Goal: Transaction & Acquisition: Purchase product/service

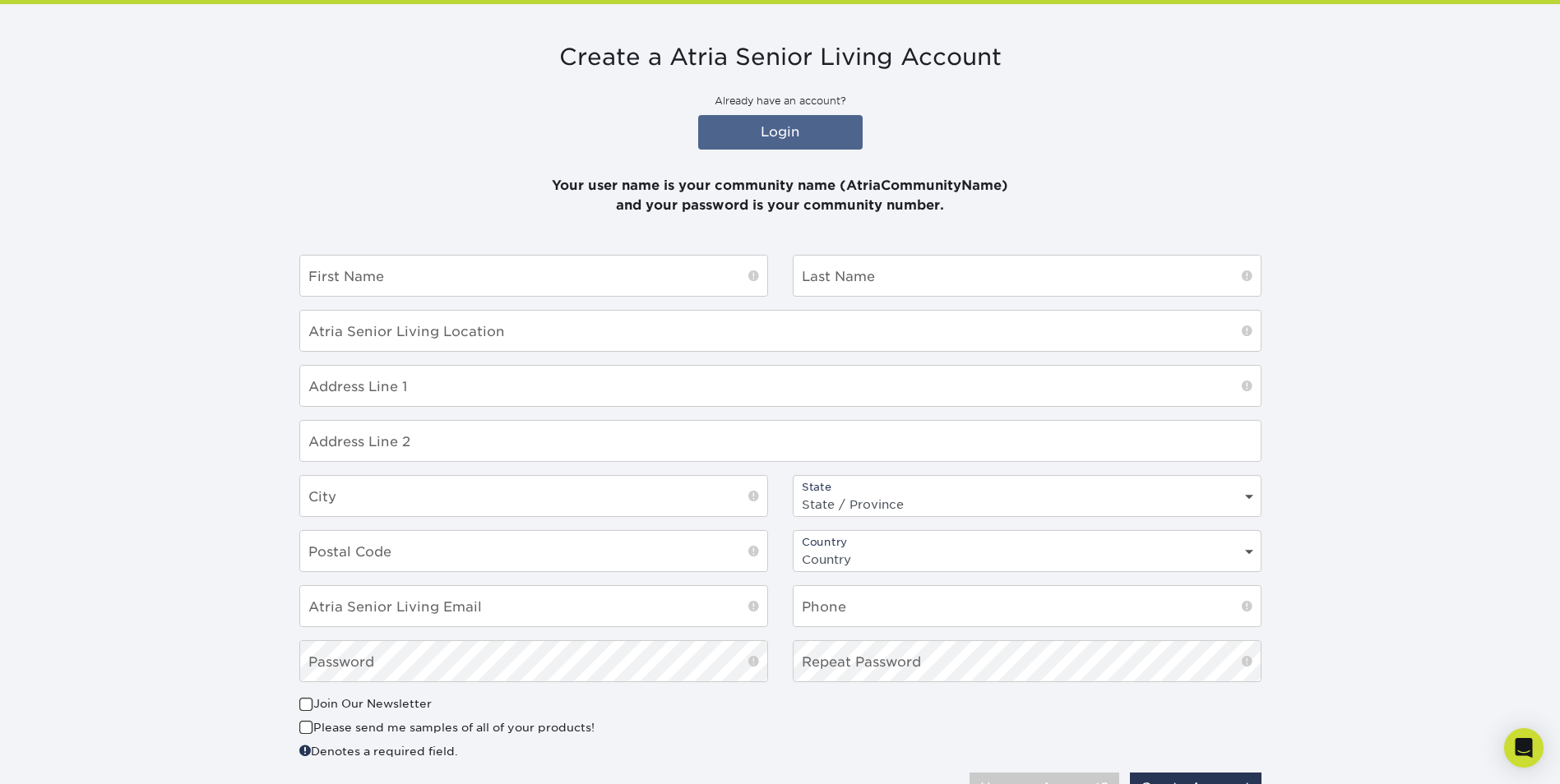
scroll to position [273, 0]
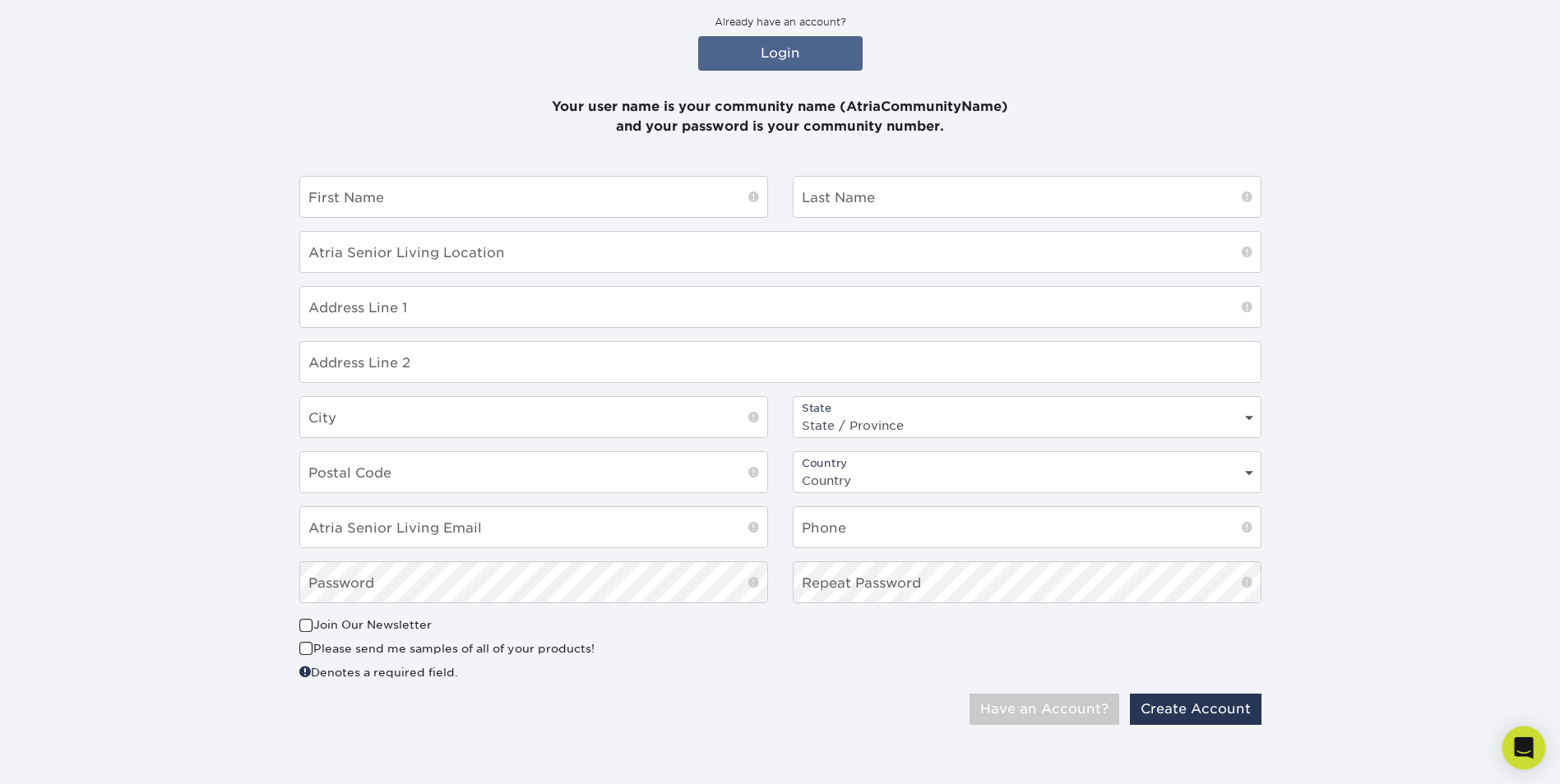
click at [1527, 745] on icon "Open Intercom Messenger" at bounding box center [1524, 748] width 19 height 22
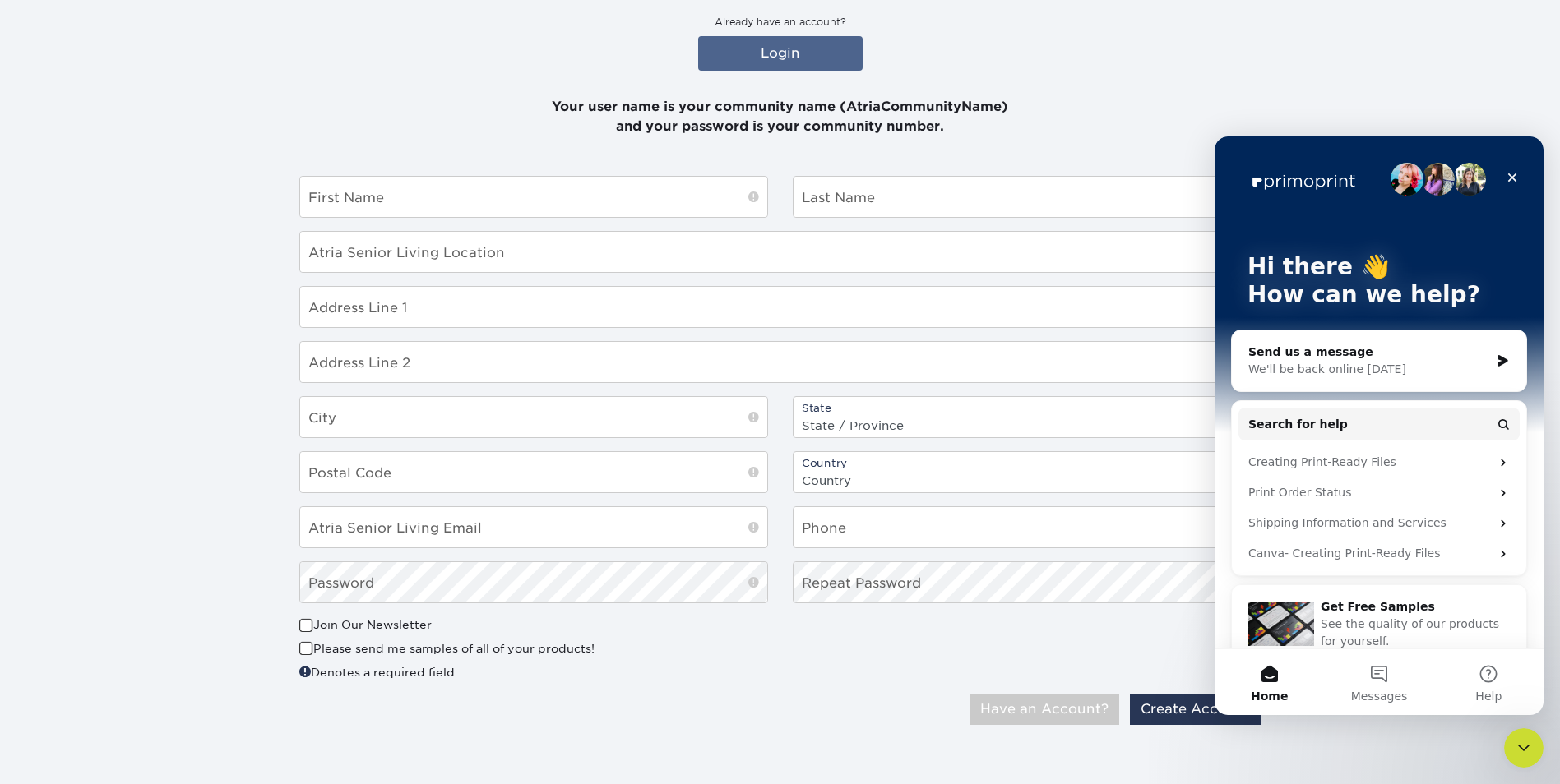
scroll to position [0, 0]
click at [1436, 62] on section "Create a Atria Senior Living Account Already have an account? Login Your user n…" at bounding box center [780, 351] width 1560 height 853
click at [1513, 177] on icon "Close" at bounding box center [1513, 178] width 9 height 9
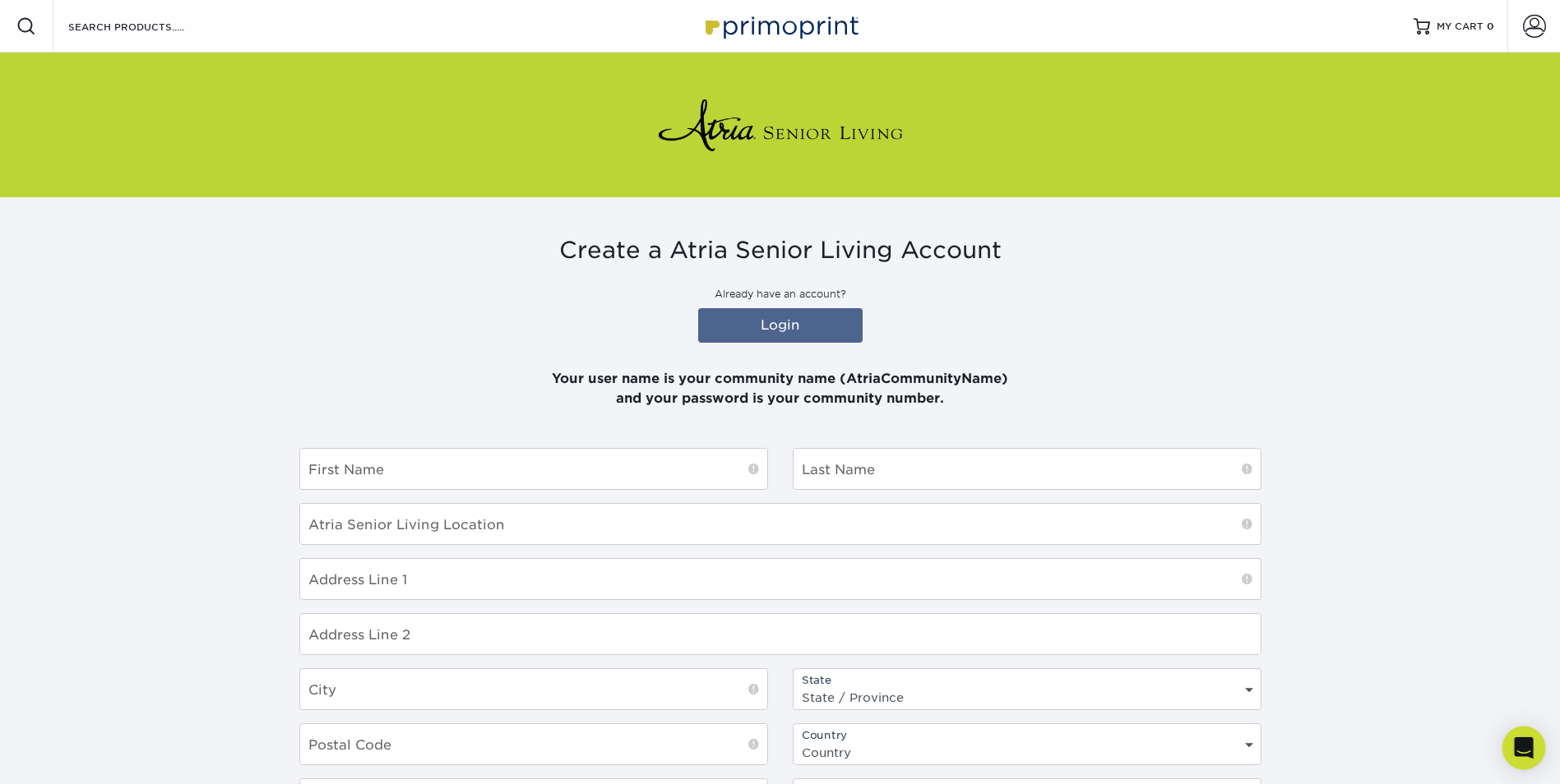
click at [1525, 747] on icon "Open Intercom Messenger" at bounding box center [1524, 748] width 19 height 22
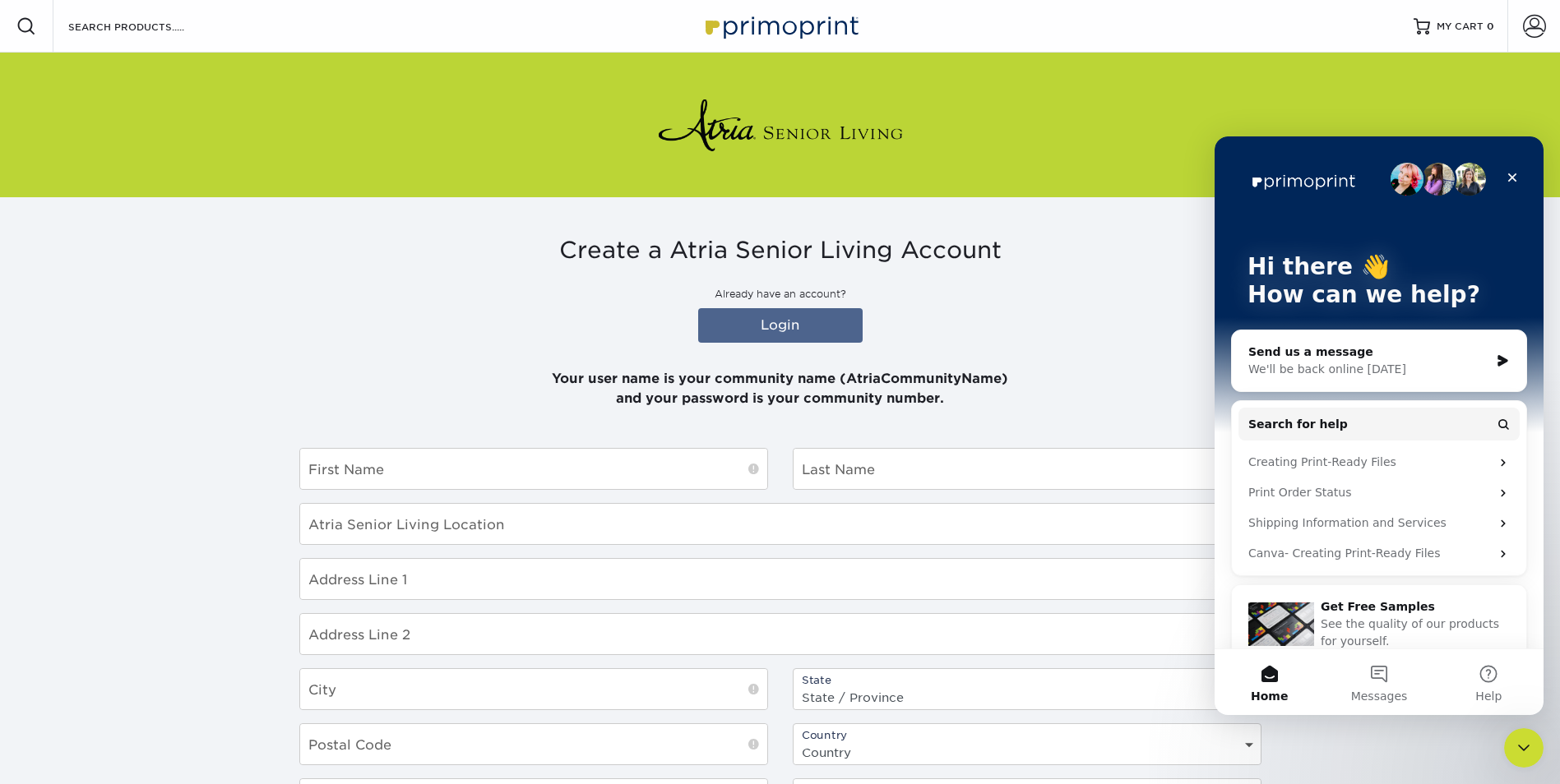
click at [1498, 358] on icon "Intercom messenger" at bounding box center [1502, 361] width 9 height 11
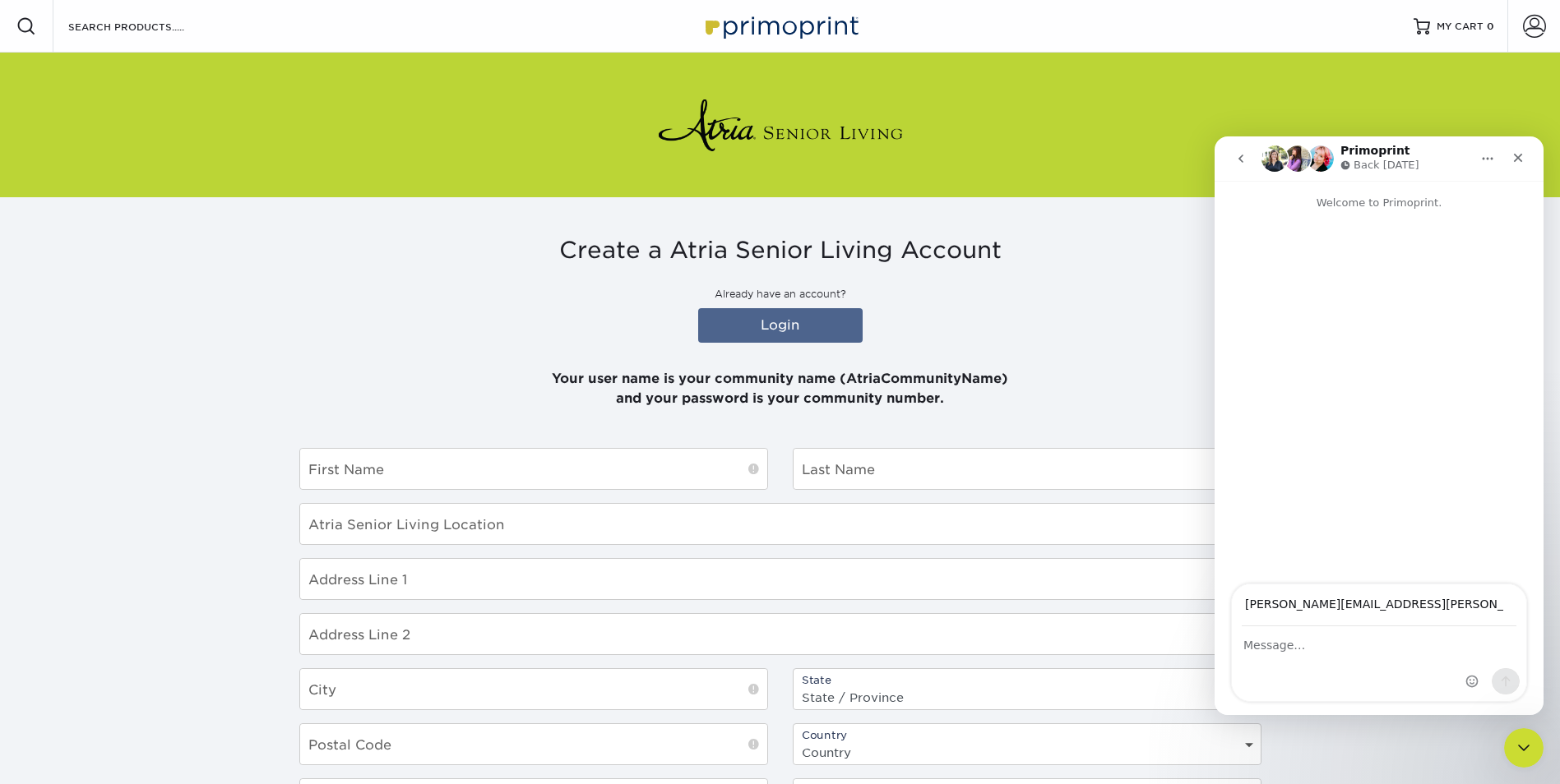
type input "patricia.totorica@atriaseniorliving.com"
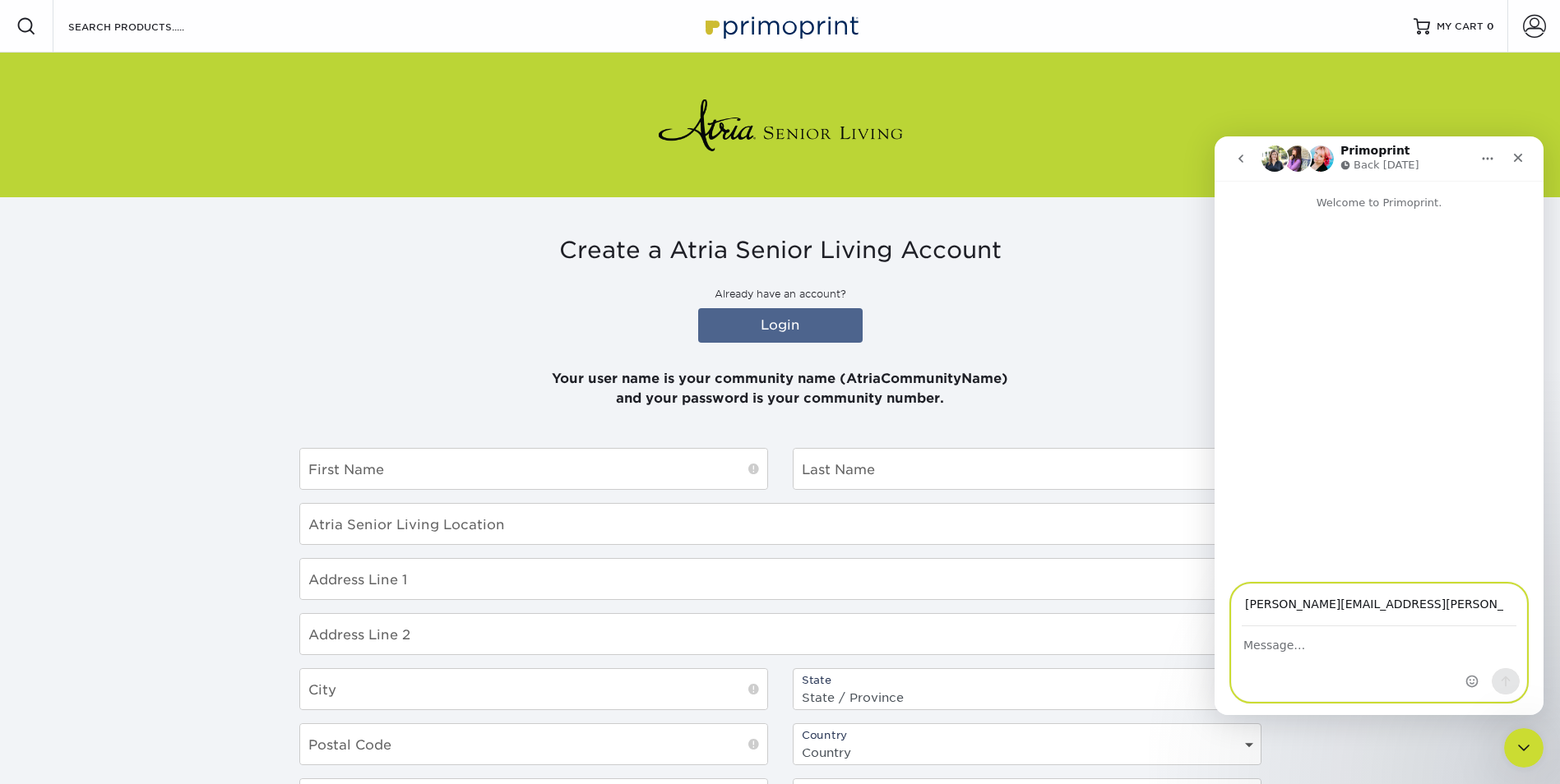
click at [1261, 632] on textarea "Message…" at bounding box center [1379, 641] width 294 height 28
type textarea "I am unable to get into my account."
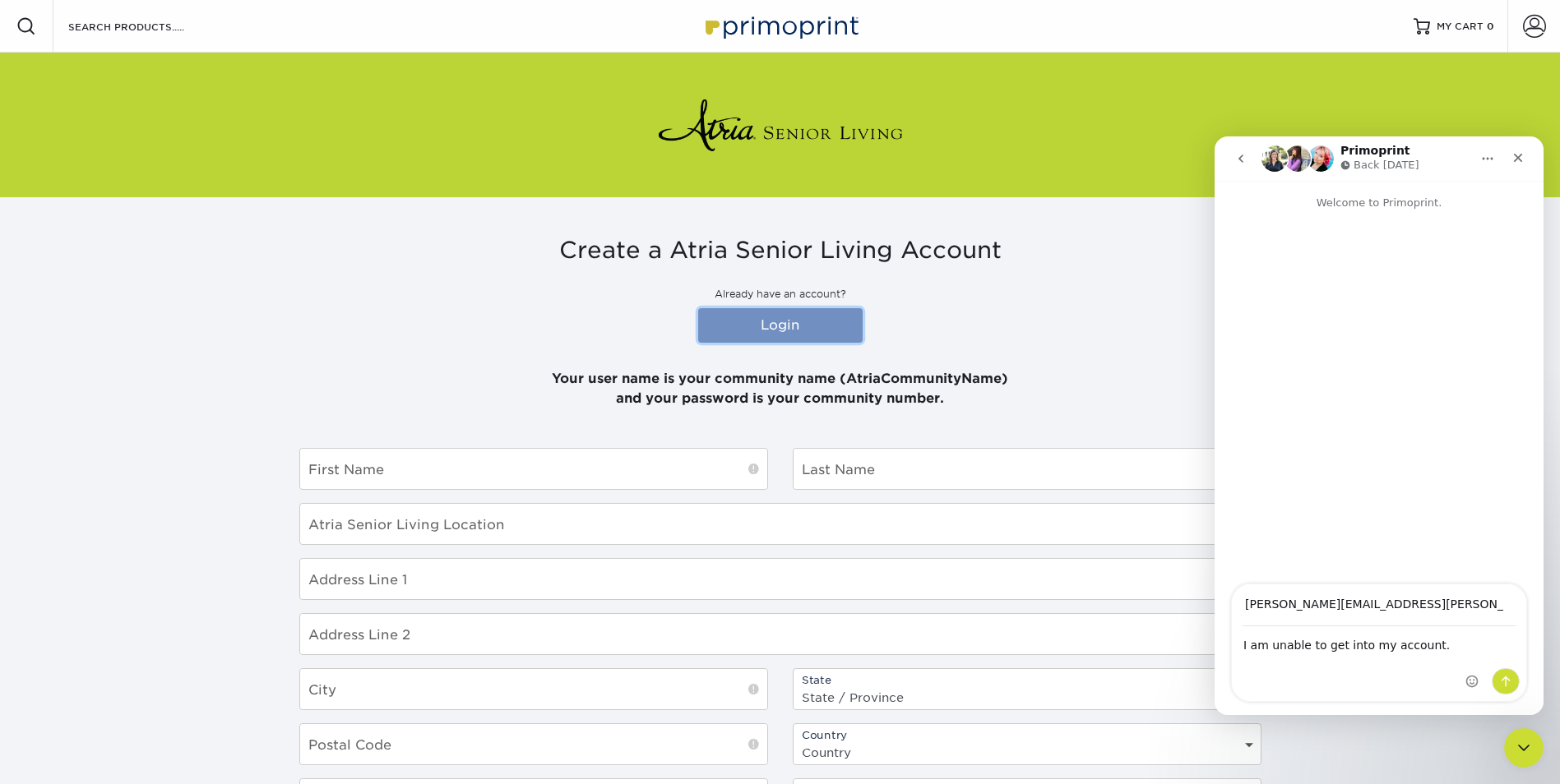
click at [780, 320] on link "Login" at bounding box center [780, 325] width 165 height 34
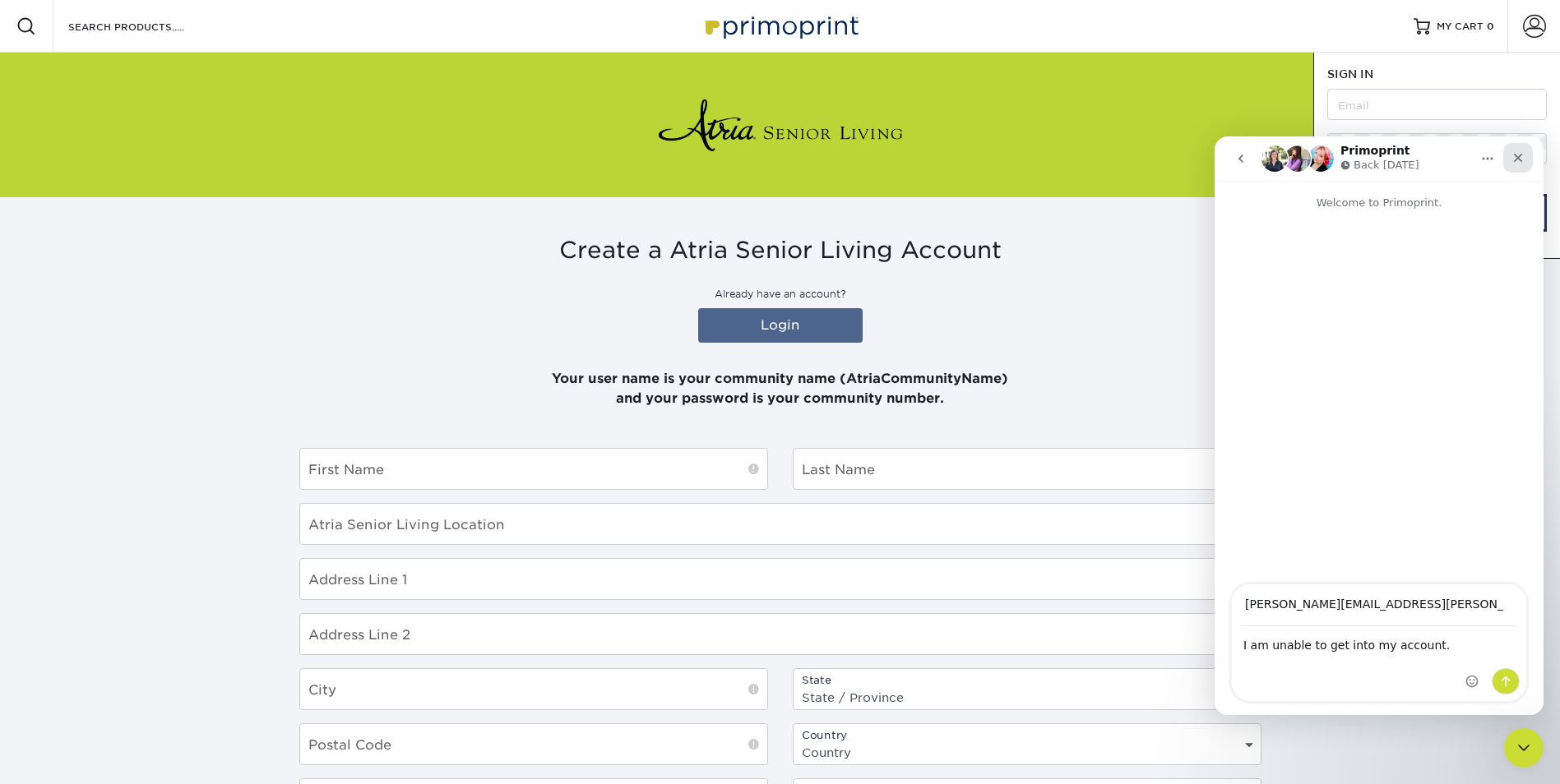
click at [1521, 151] on icon "Close" at bounding box center [1518, 157] width 13 height 13
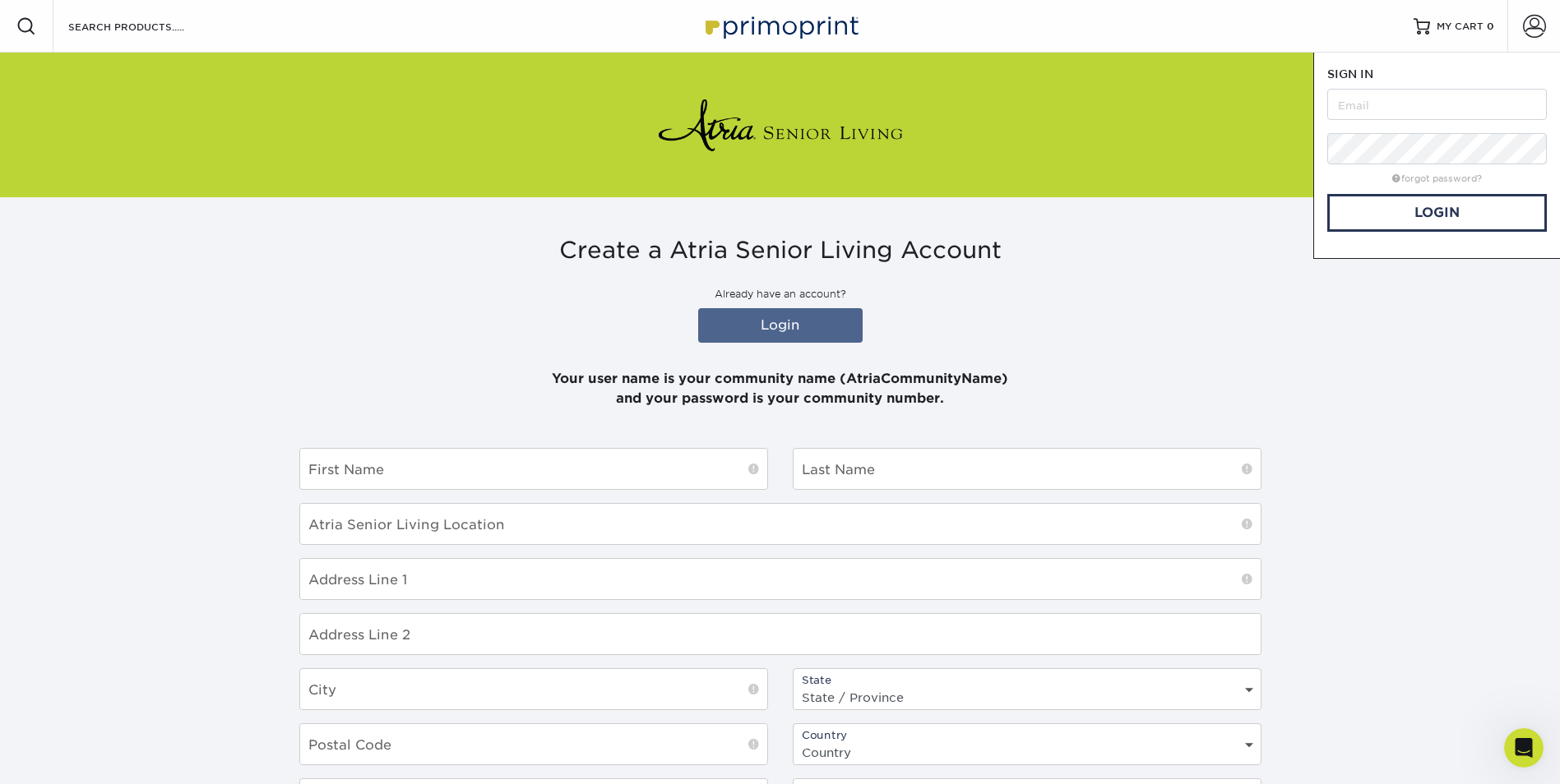
click at [1343, 106] on input "text" at bounding box center [1437, 104] width 220 height 31
click at [1456, 203] on link "Login" at bounding box center [1437, 213] width 220 height 38
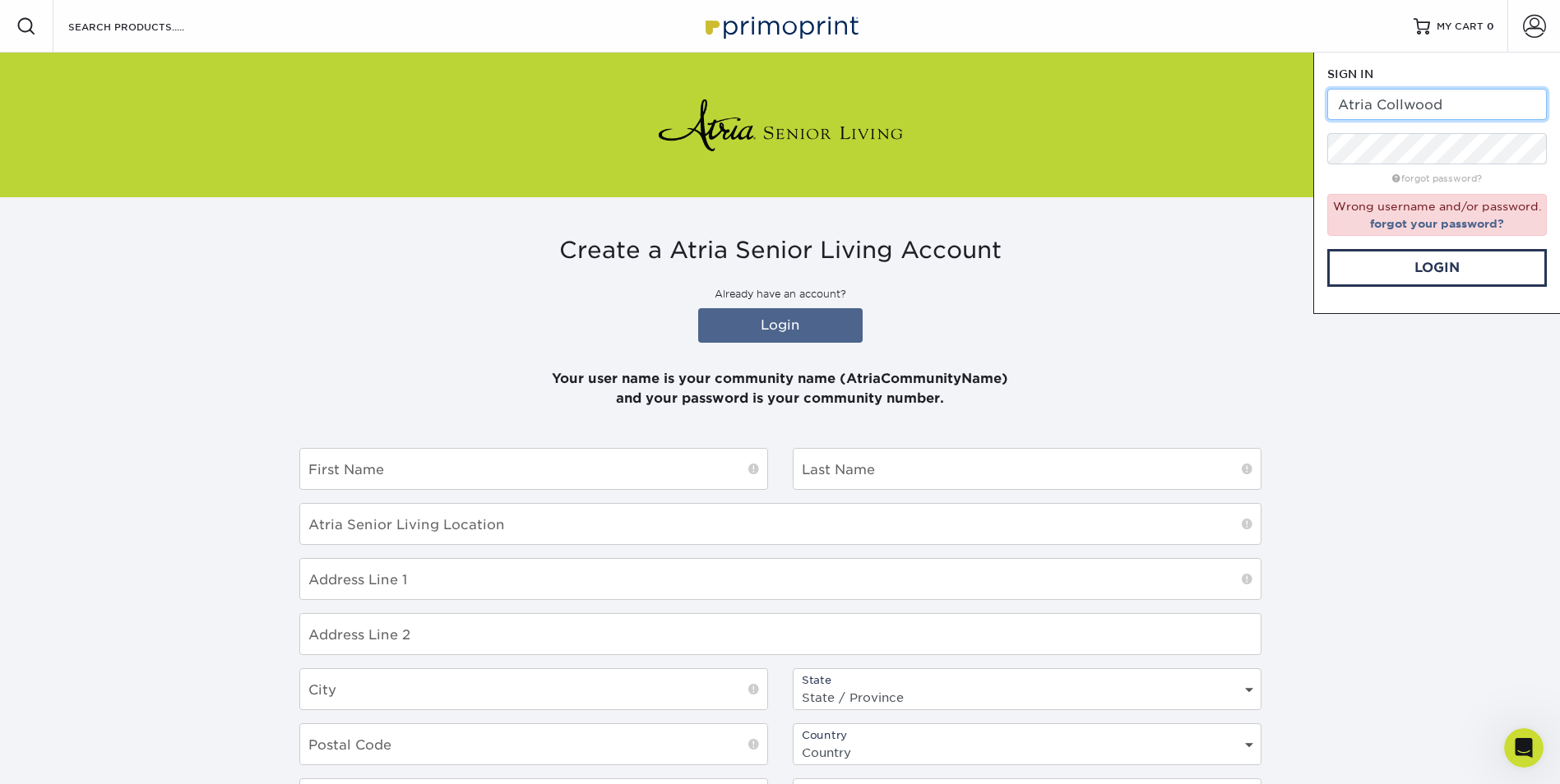
click at [1372, 107] on input "Atria Collwood" at bounding box center [1437, 104] width 220 height 31
type input "AtriaCollwood"
click at [1451, 268] on link "Login" at bounding box center [1437, 268] width 220 height 38
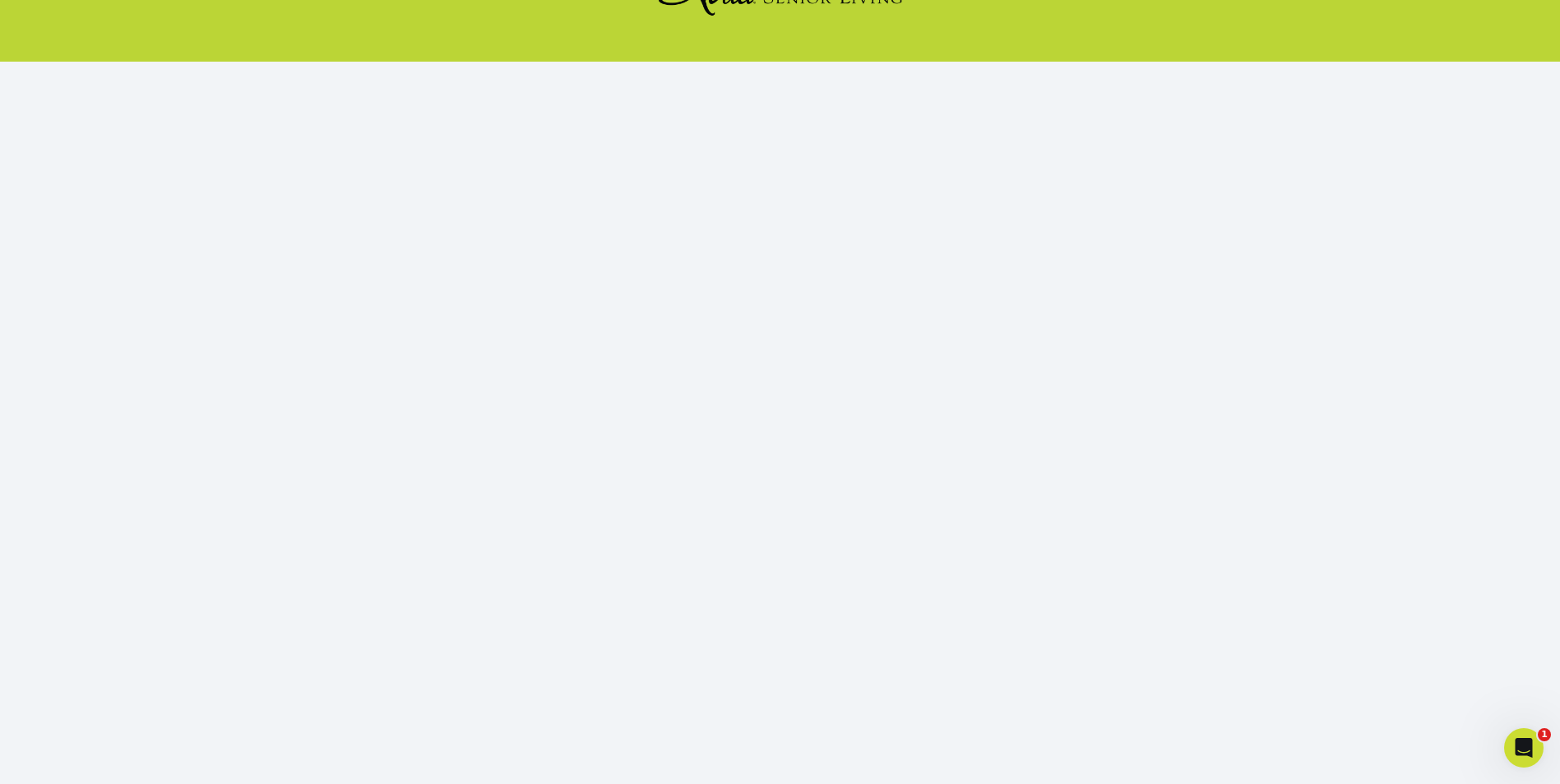
scroll to position [141, 0]
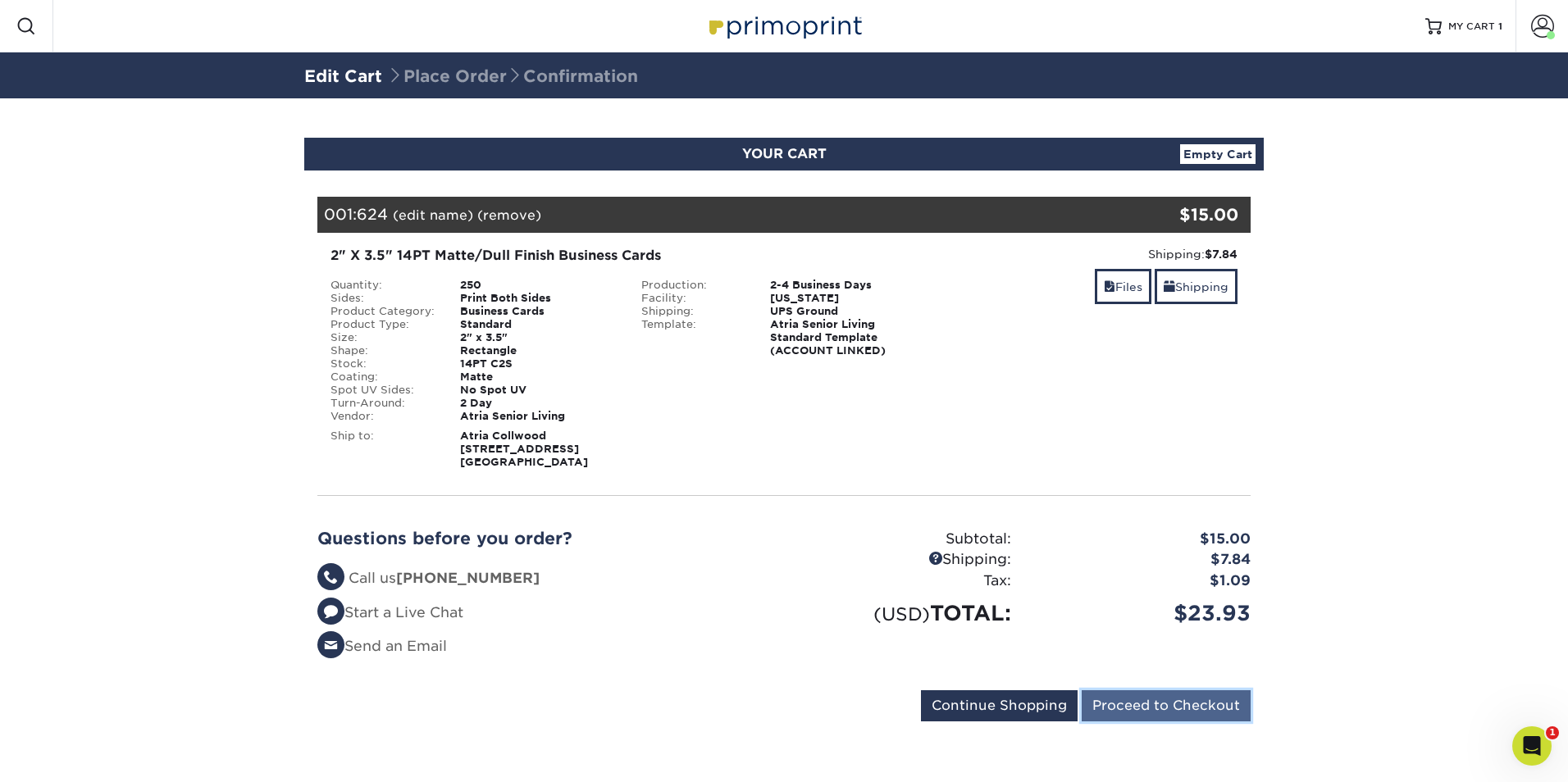
click at [1208, 707] on input "Proceed to Checkout" at bounding box center [1165, 706] width 169 height 31
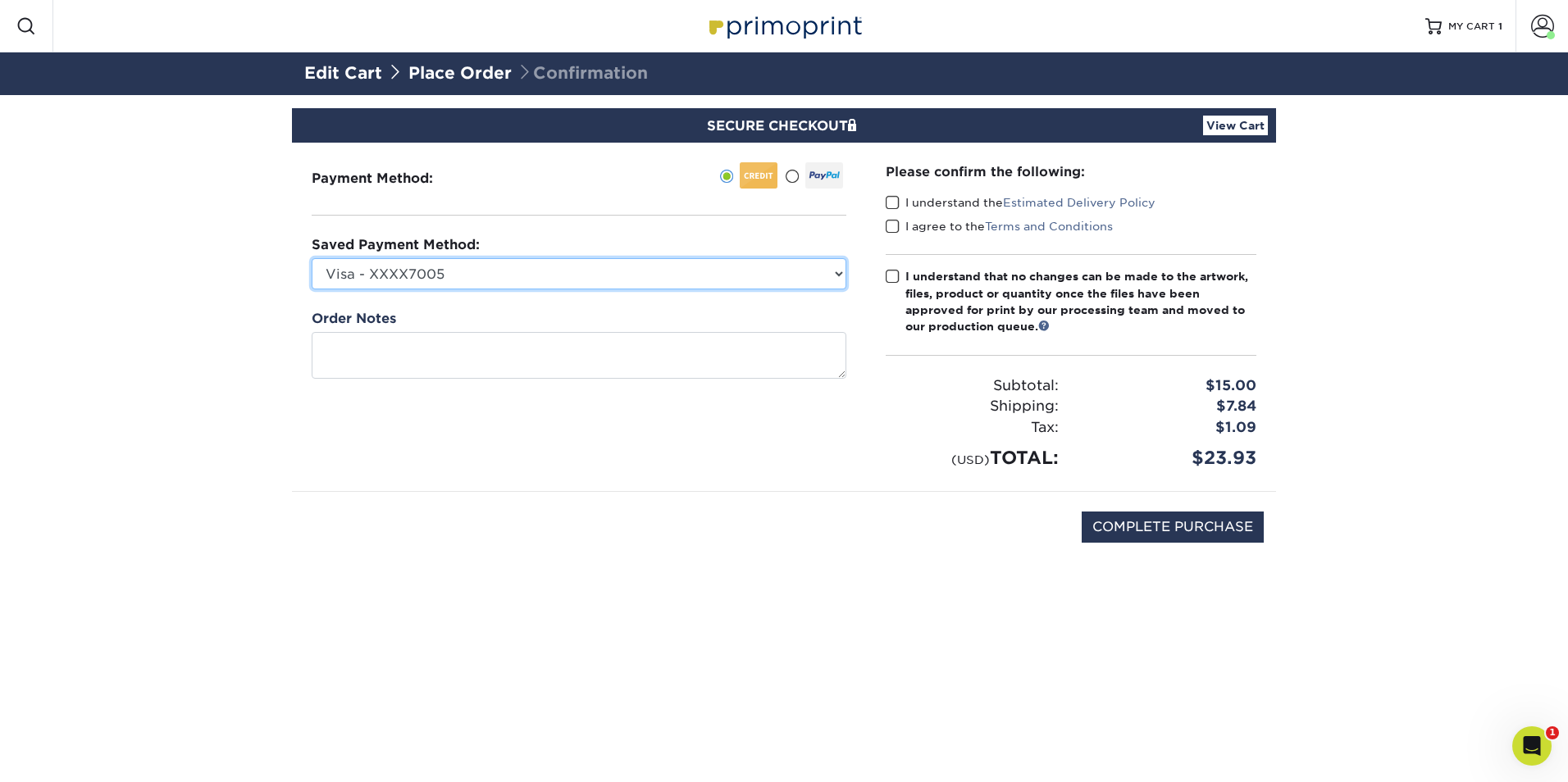
click at [832, 268] on select "Visa - XXXX7005 Visa - XXXX1574 Visa - XXXX4369 Visa - XXXX8544 Visa - XXXX1883…" at bounding box center [579, 274] width 535 height 31
select select "68582"
click at [311, 258] on select "Visa - XXXX7005 Visa - XXXX1574 Visa - XXXX4369 Visa - XXXX8544 Visa - XXXX1883…" at bounding box center [579, 274] width 535 height 31
click at [895, 200] on span at bounding box center [893, 203] width 14 height 15
click at [0, 0] on input "I understand the Estimated Delivery Policy" at bounding box center [0, 0] width 0 height 0
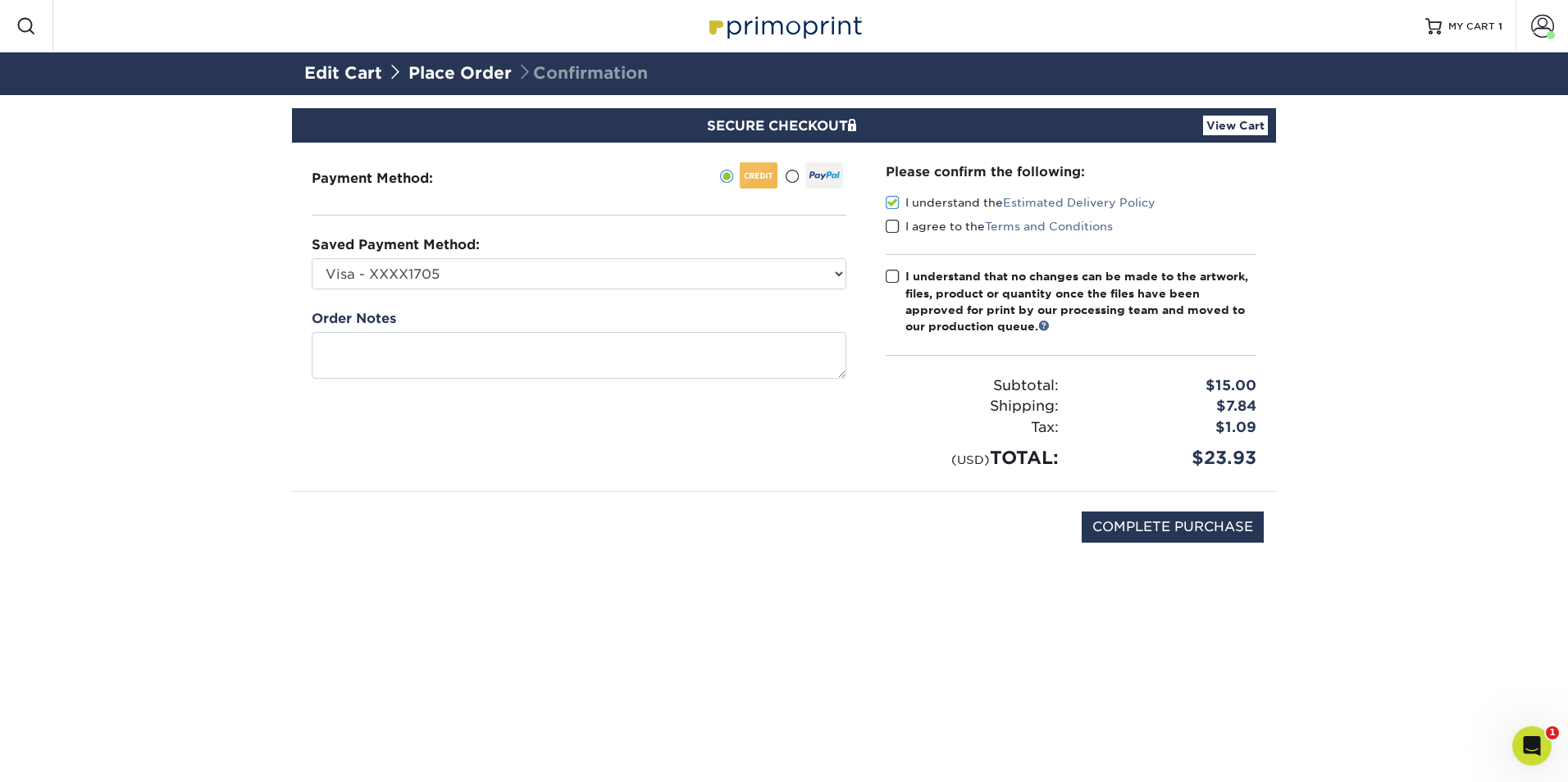
click at [893, 216] on div "I understand the Estimated Delivery Policy" at bounding box center [1071, 206] width 371 height 23
click at [894, 223] on span at bounding box center [893, 227] width 14 height 15
click at [0, 0] on input "I agree to the Terms and Conditions" at bounding box center [0, 0] width 0 height 0
click at [889, 272] on span at bounding box center [893, 277] width 14 height 15
click at [0, 0] on input "I understand that no changes can be made to the artwork, files, product or quan…" at bounding box center [0, 0] width 0 height 0
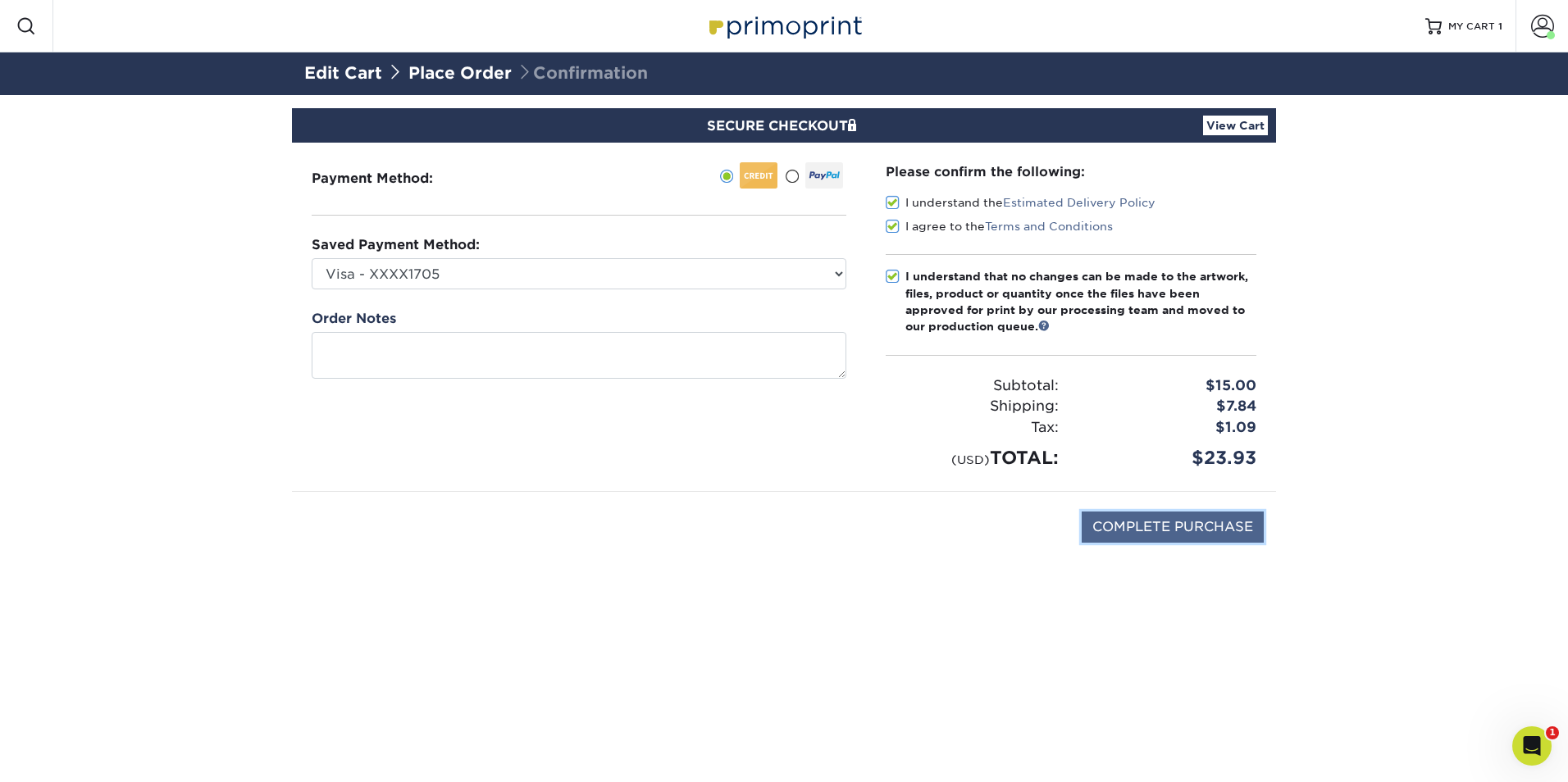
click at [1202, 529] on input "COMPLETE PURCHASE" at bounding box center [1172, 527] width 182 height 31
type input "PROCESSING, PLEASE WAIT..."
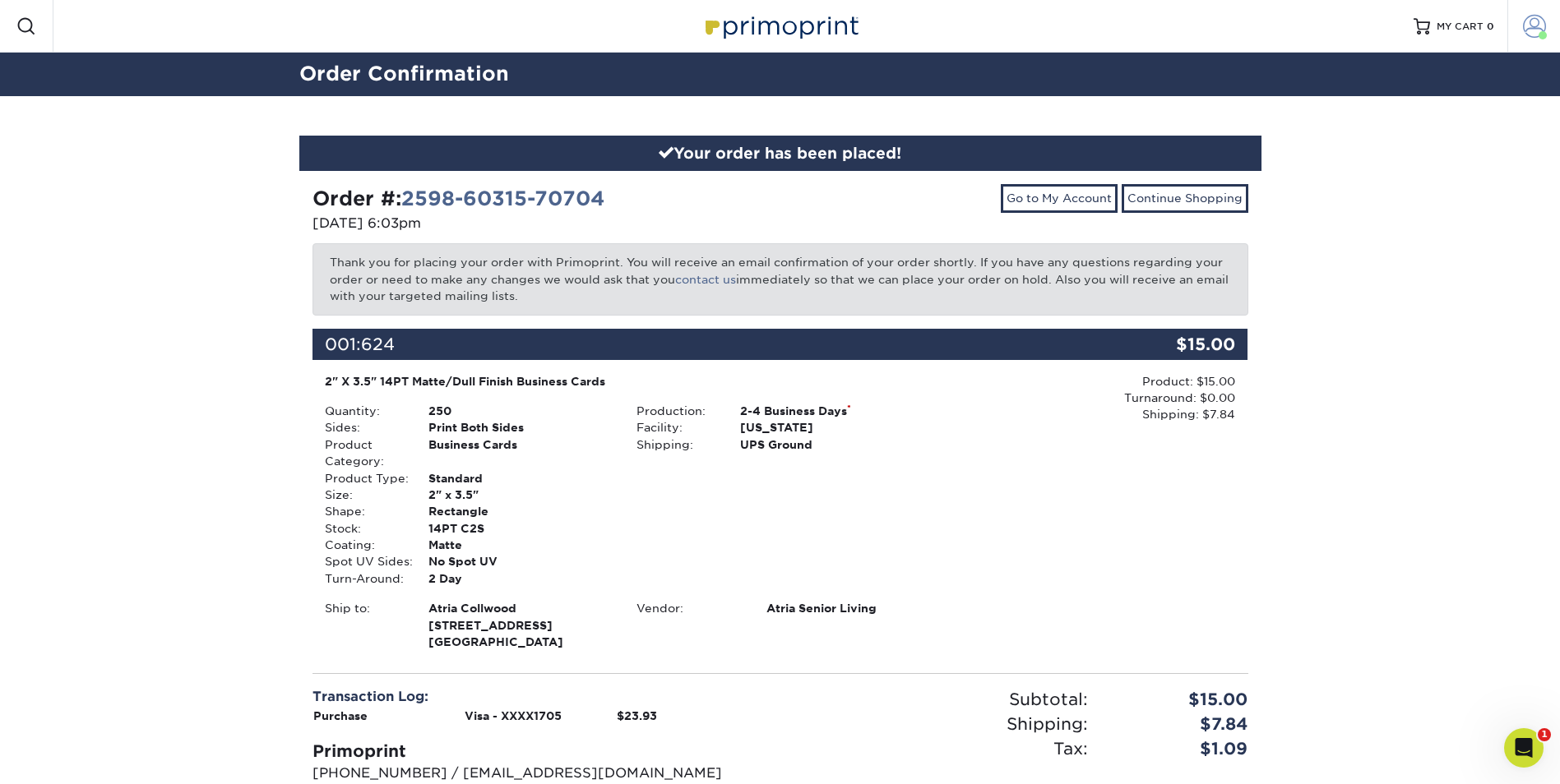
click at [1538, 30] on span at bounding box center [1534, 26] width 23 height 23
